Goal: Task Accomplishment & Management: Use online tool/utility

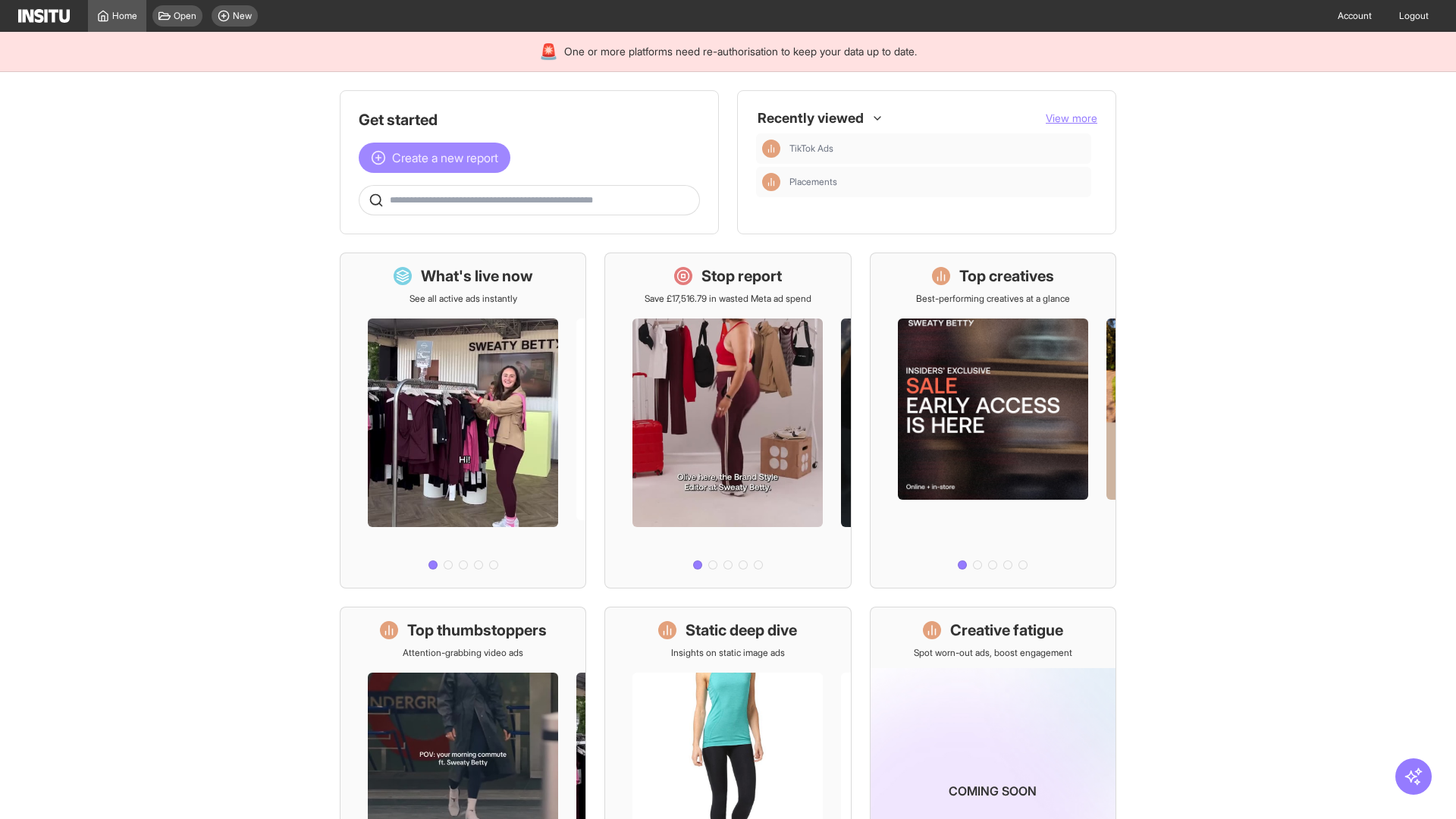
click at [438, 158] on span "Create a new report" at bounding box center [445, 158] width 106 height 18
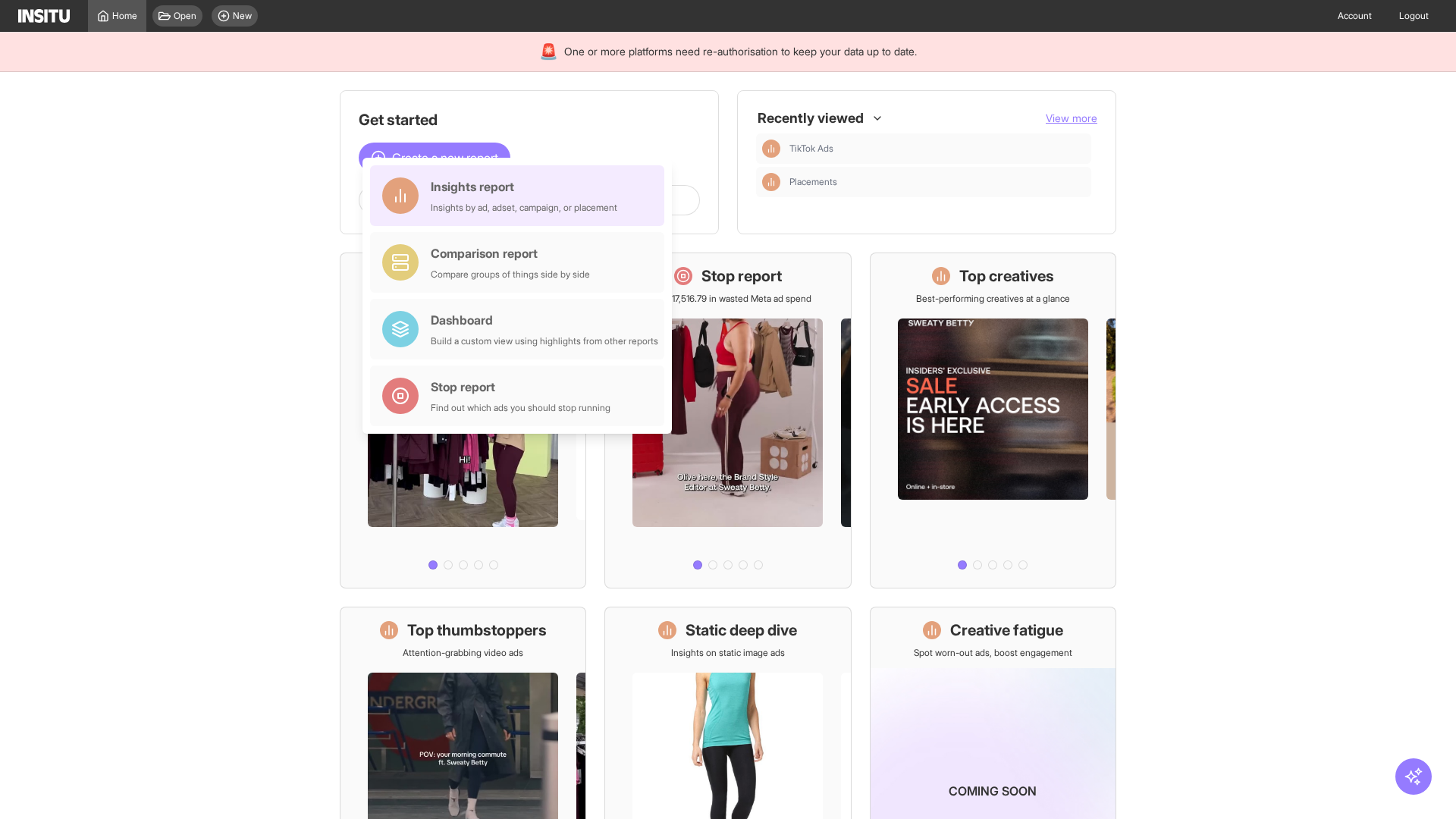
click at [521, 195] on div "Insights report Insights by ad, adset, campaign, or placement" at bounding box center [524, 195] width 187 height 36
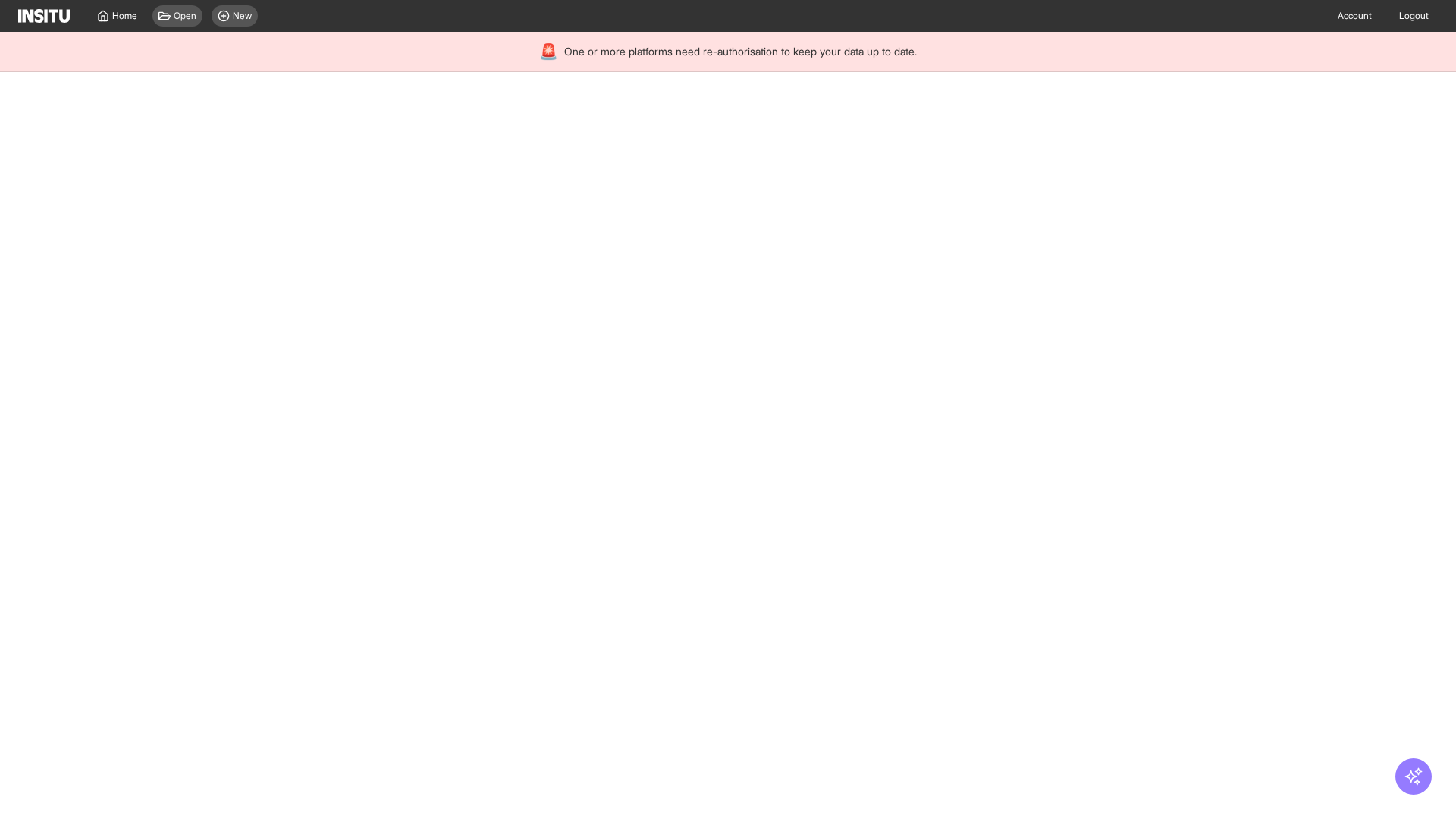
select select "**"
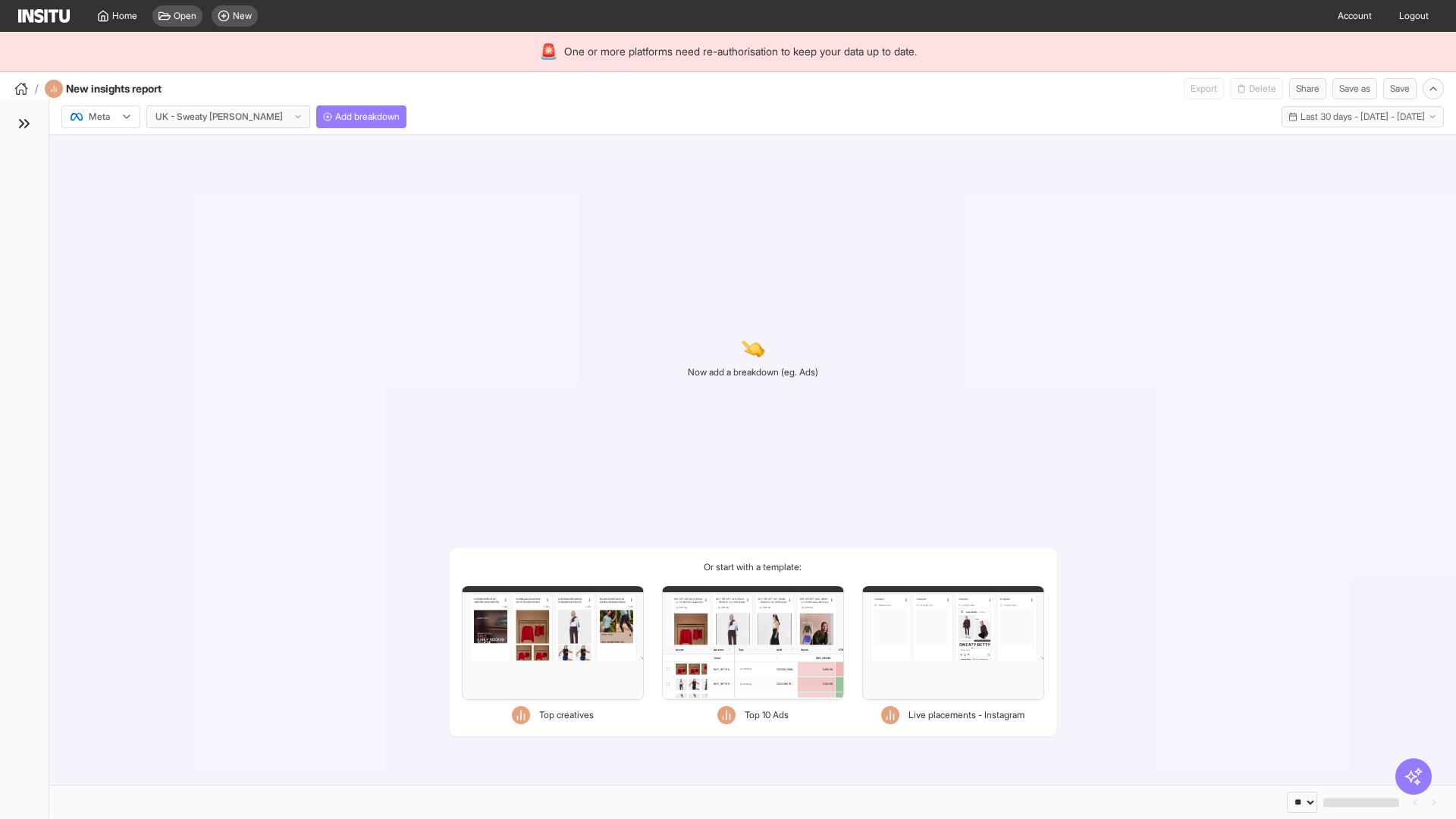
click at [101, 117] on div at bounding box center [90, 117] width 43 height 15
